Goal: Transaction & Acquisition: Download file/media

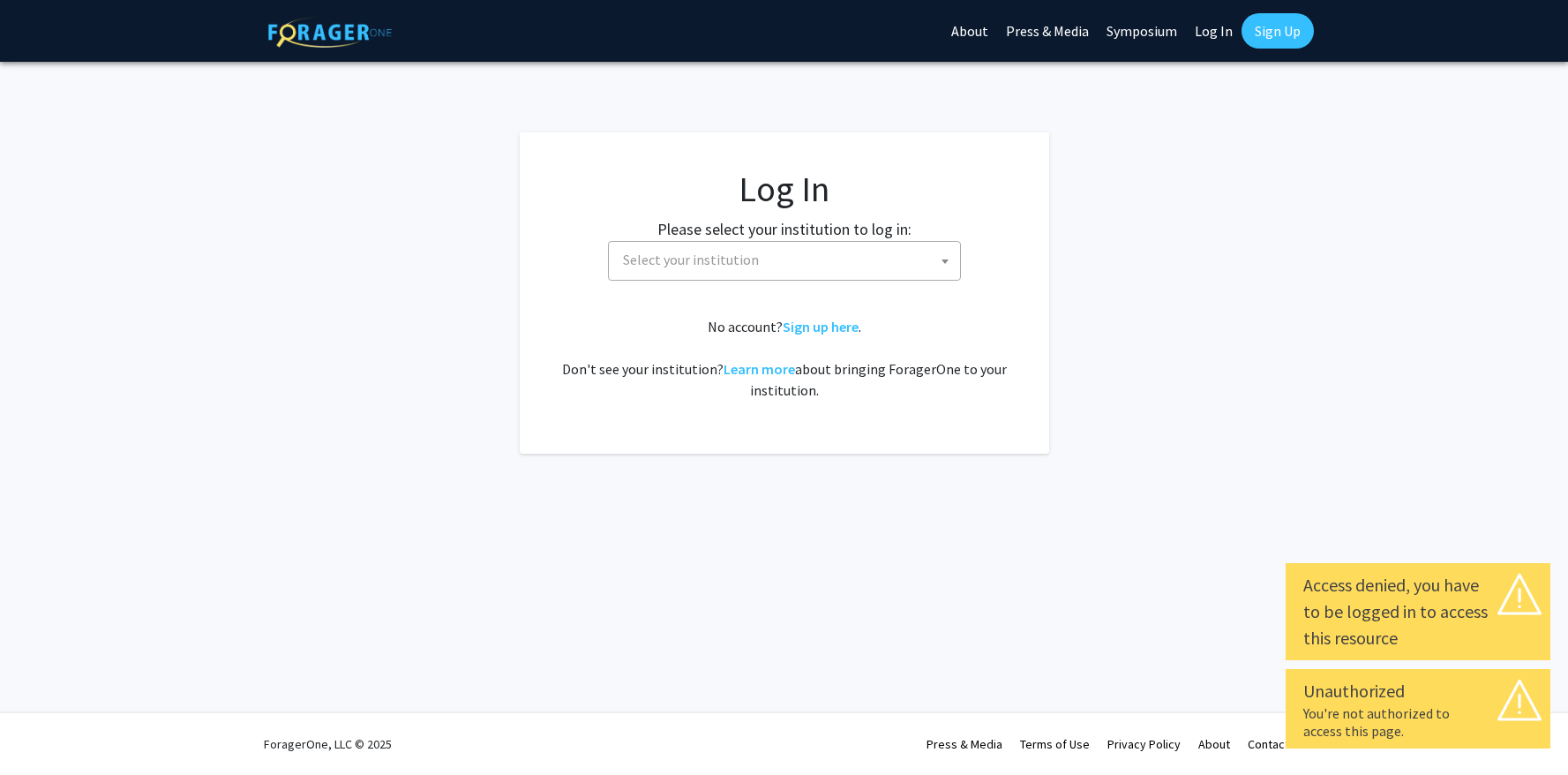
select select
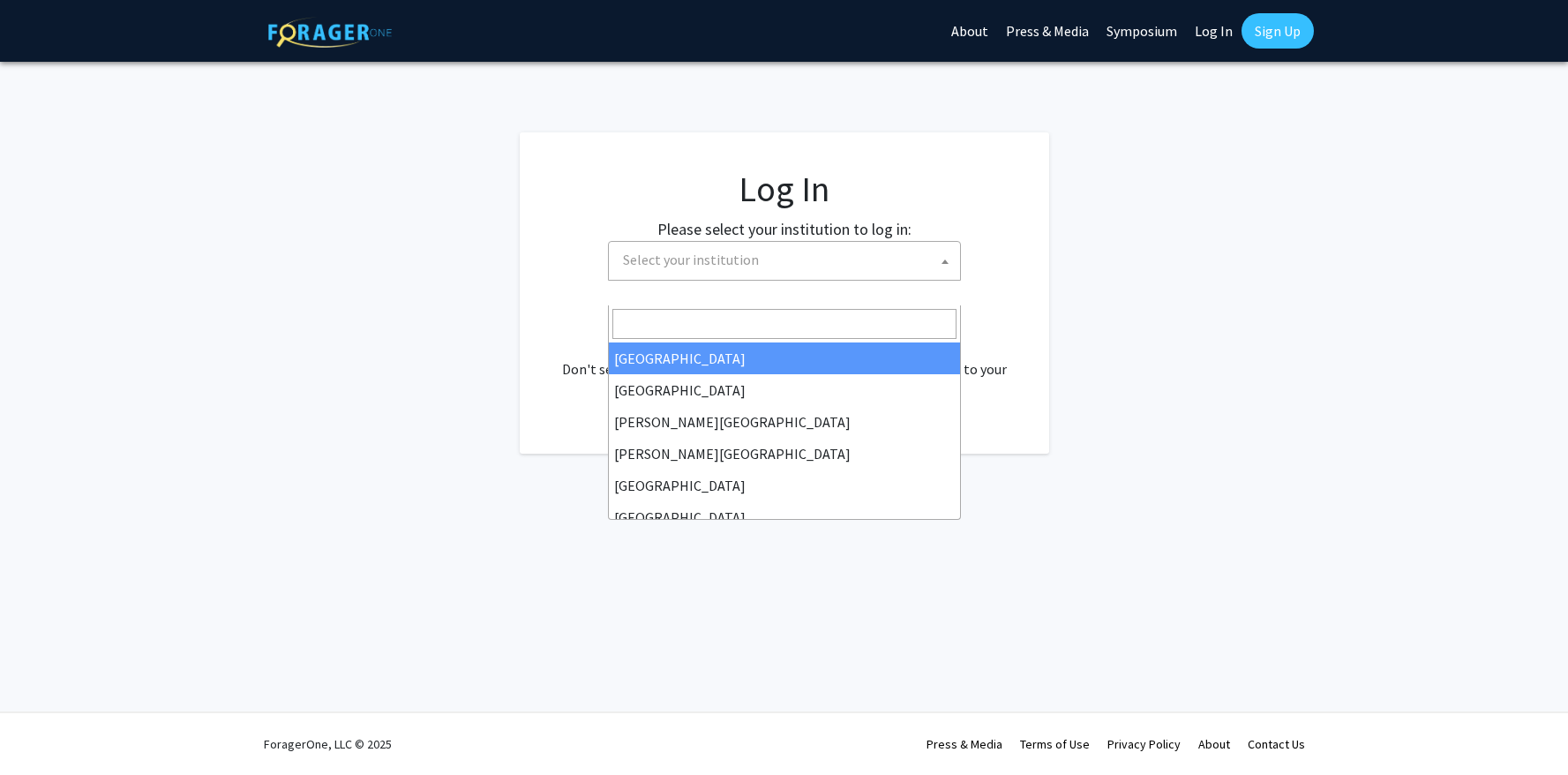
click at [759, 268] on span "Select your institution" at bounding box center [691, 259] width 136 height 18
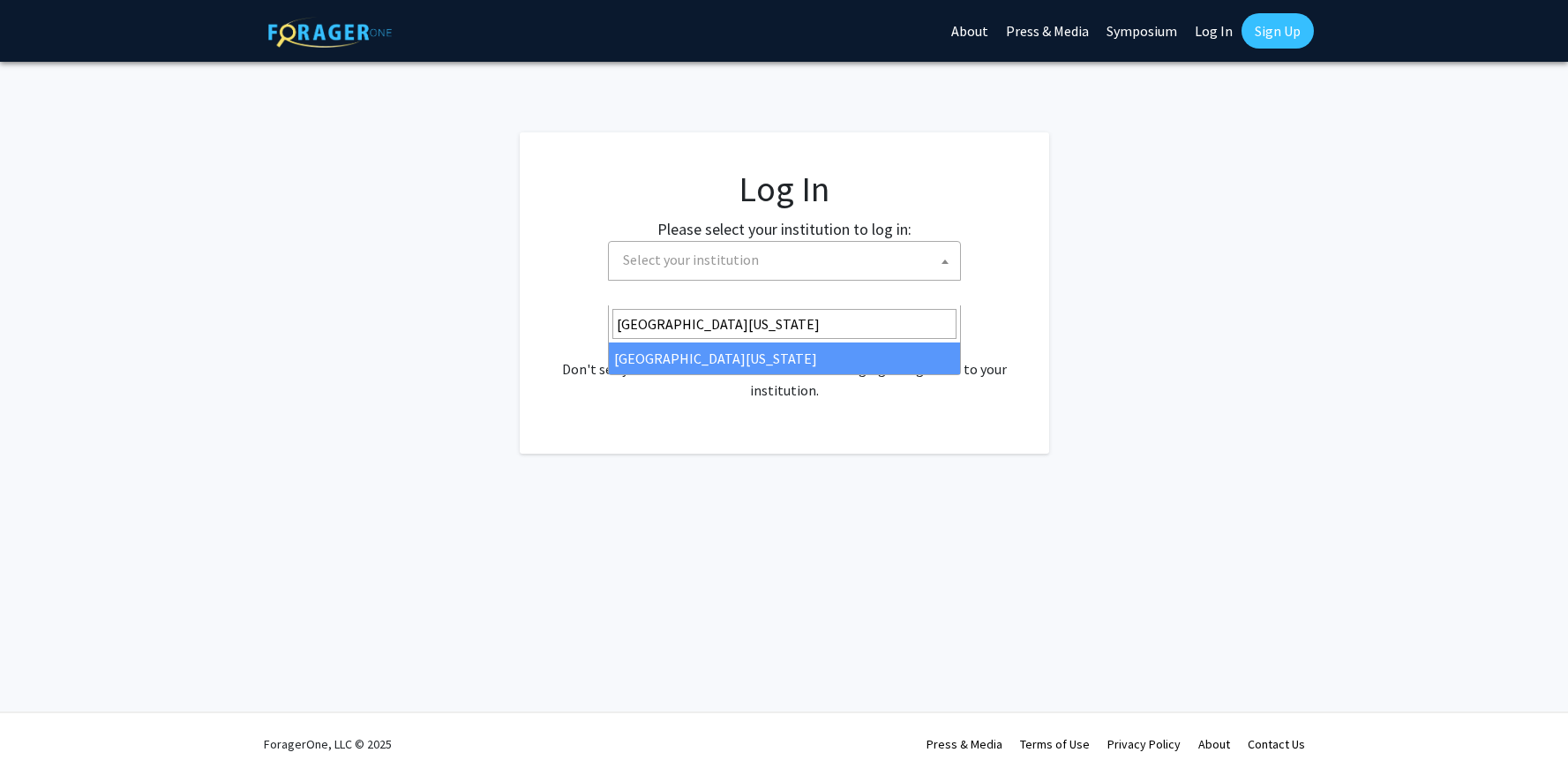
type input "[GEOGRAPHIC_DATA][US_STATE]"
select select "31"
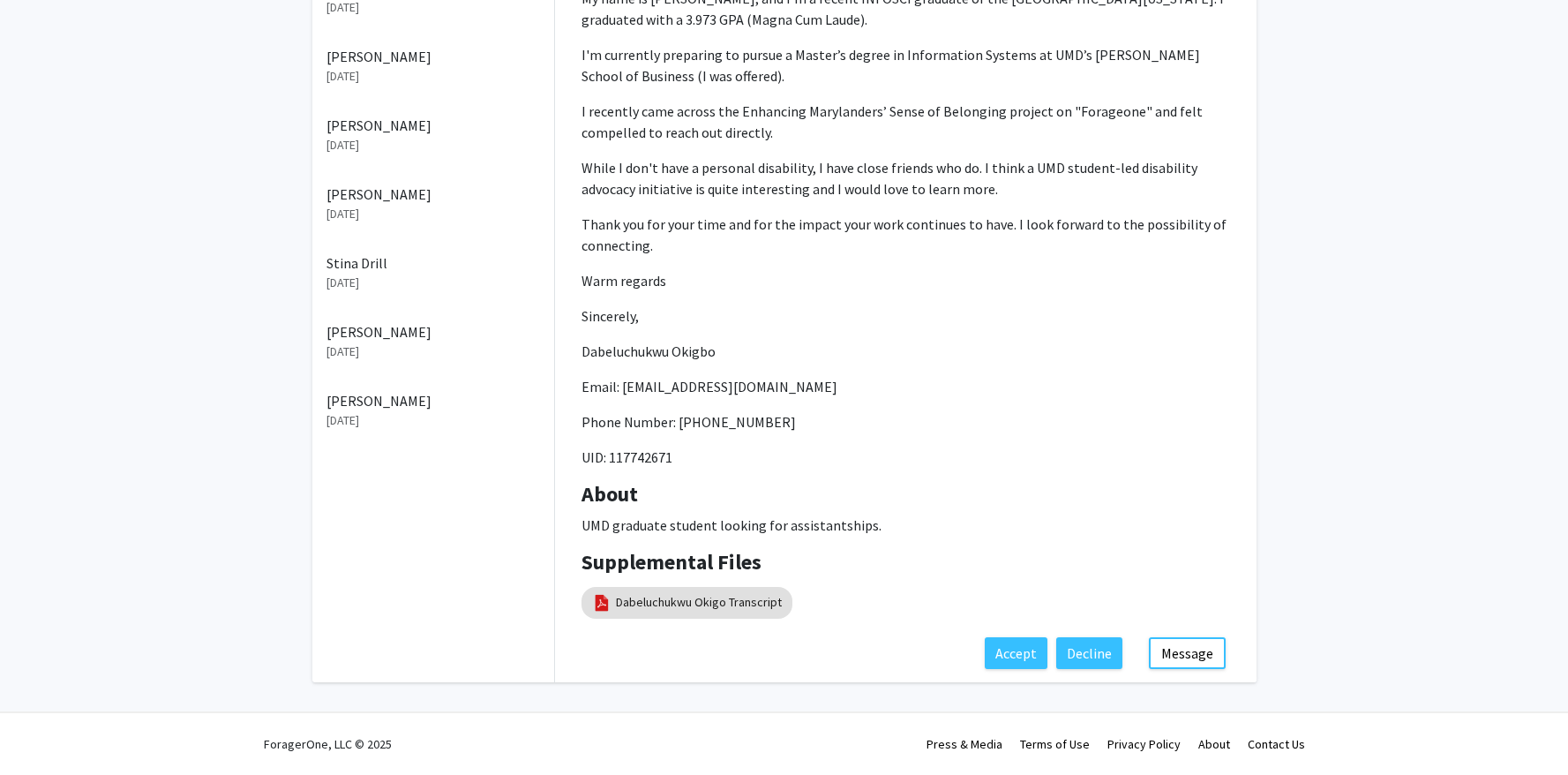
scroll to position [929, 0]
click at [708, 593] on link "Dabeluchukwu Okigo Transcript" at bounding box center [699, 602] width 166 height 19
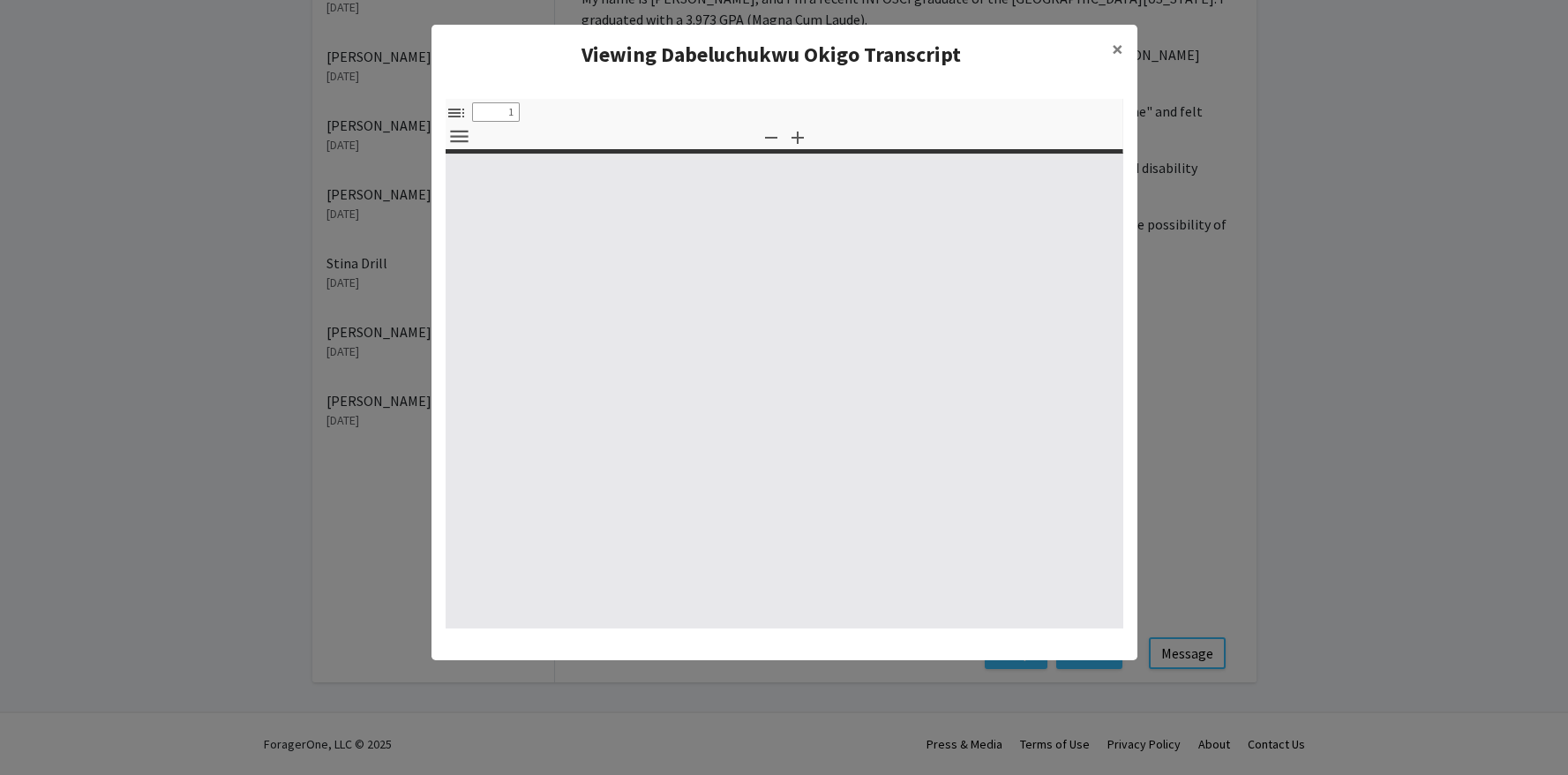
select select "custom"
type input "0"
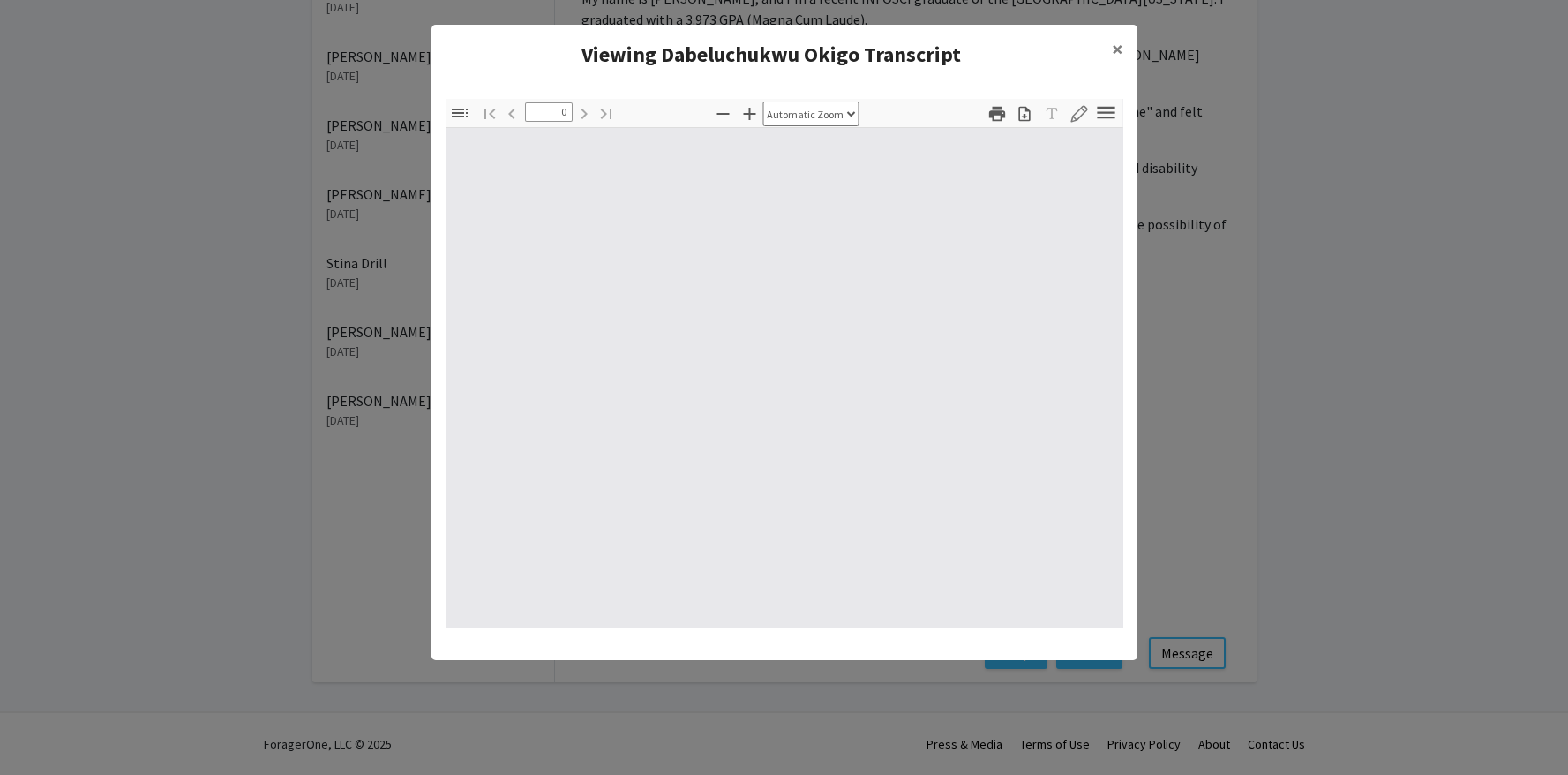
select select "custom"
type input "1"
select select "auto"
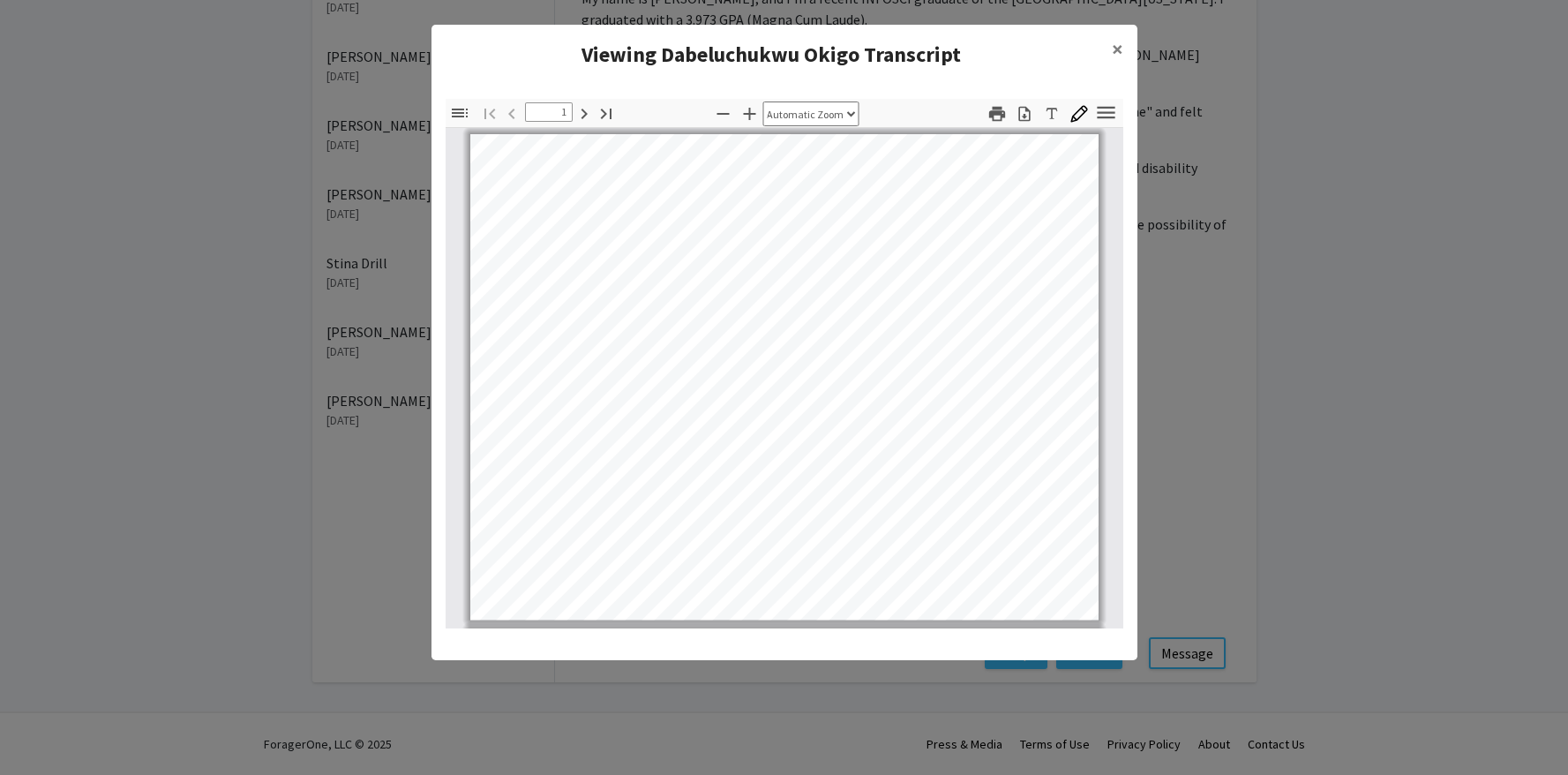
click at [1022, 129] on pdf-download "Download" at bounding box center [1023, 114] width 27 height 30
click at [1018, 123] on icon "button" at bounding box center [1024, 114] width 18 height 18
